Goal: Information Seeking & Learning: Learn about a topic

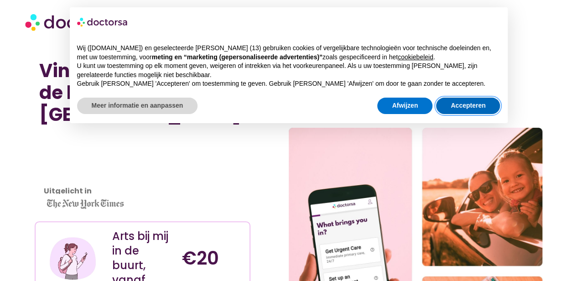
click at [471, 106] on font "Accepteren" at bounding box center [467, 105] width 35 height 7
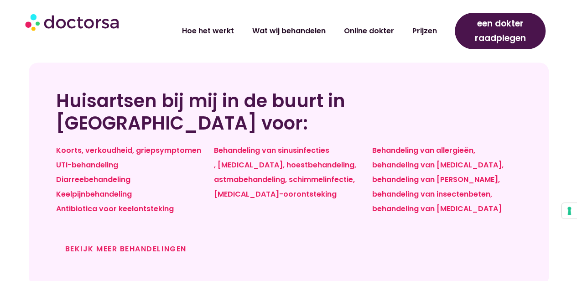
scroll to position [759, 0]
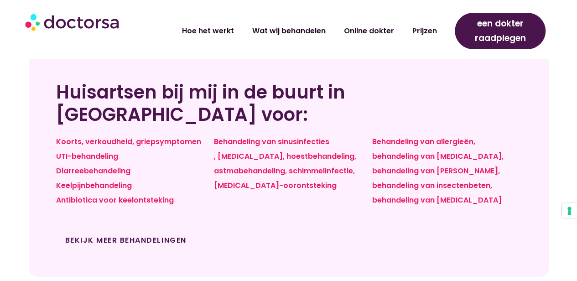
click at [164, 234] on font "Bekijk meer behandelingen" at bounding box center [125, 239] width 121 height 10
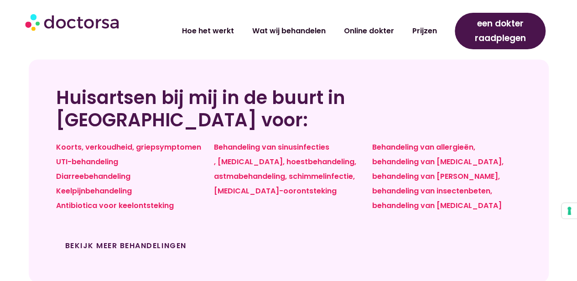
scroll to position [797, 0]
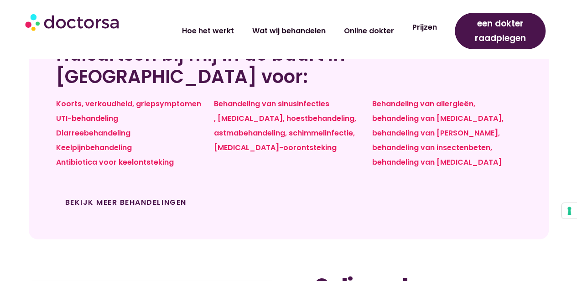
click at [436, 27] on font "Prijzen" at bounding box center [424, 27] width 25 height 10
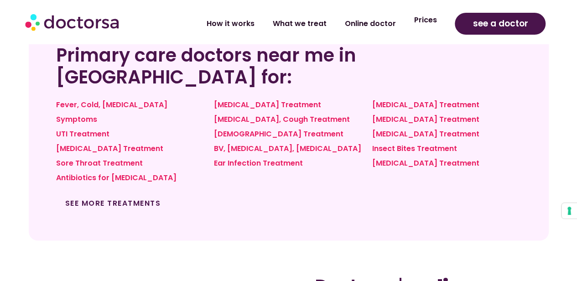
scroll to position [796, 0]
